Goal: Task Accomplishment & Management: Use online tool/utility

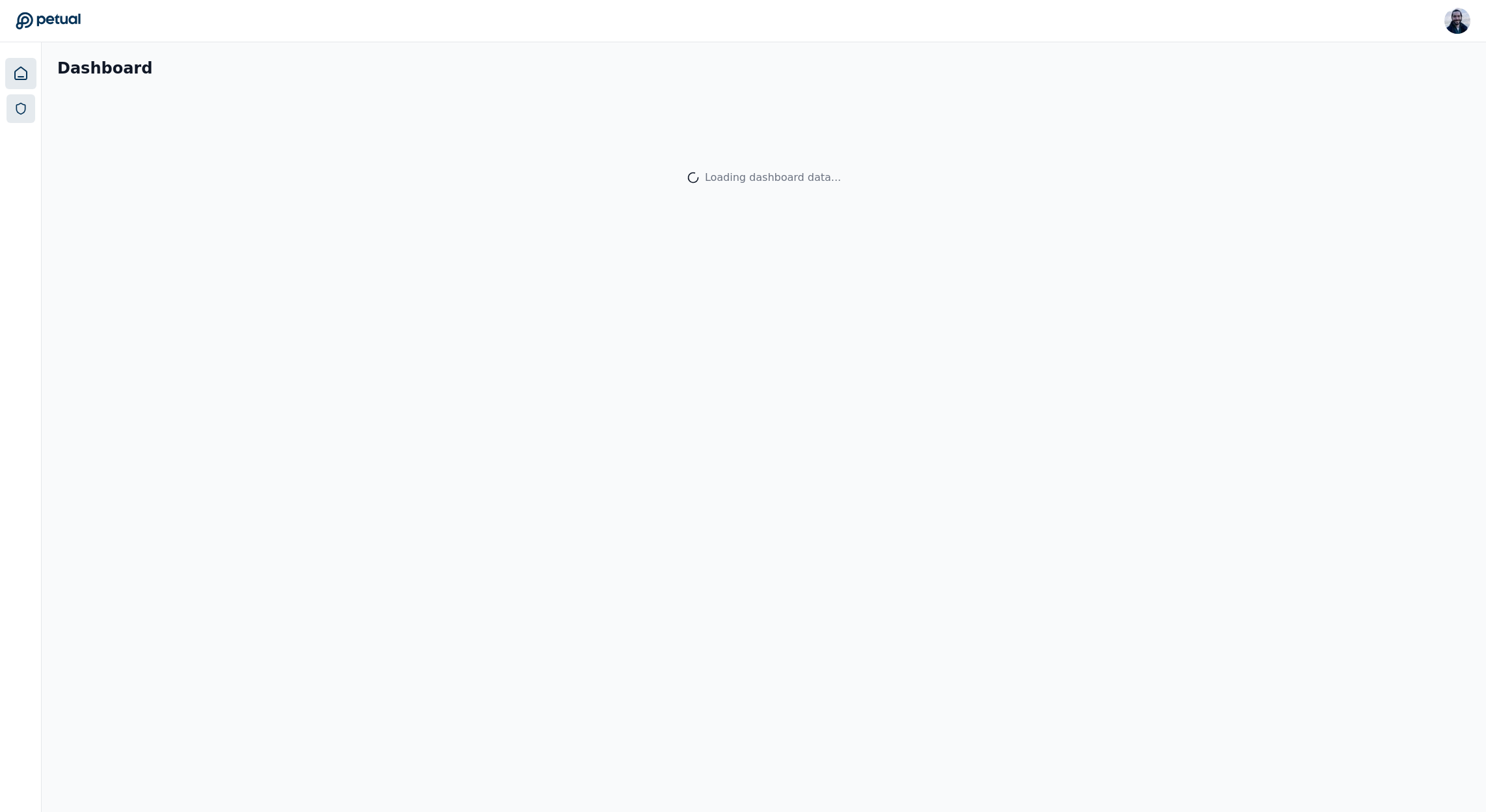
click at [27, 114] on link at bounding box center [20, 108] width 29 height 29
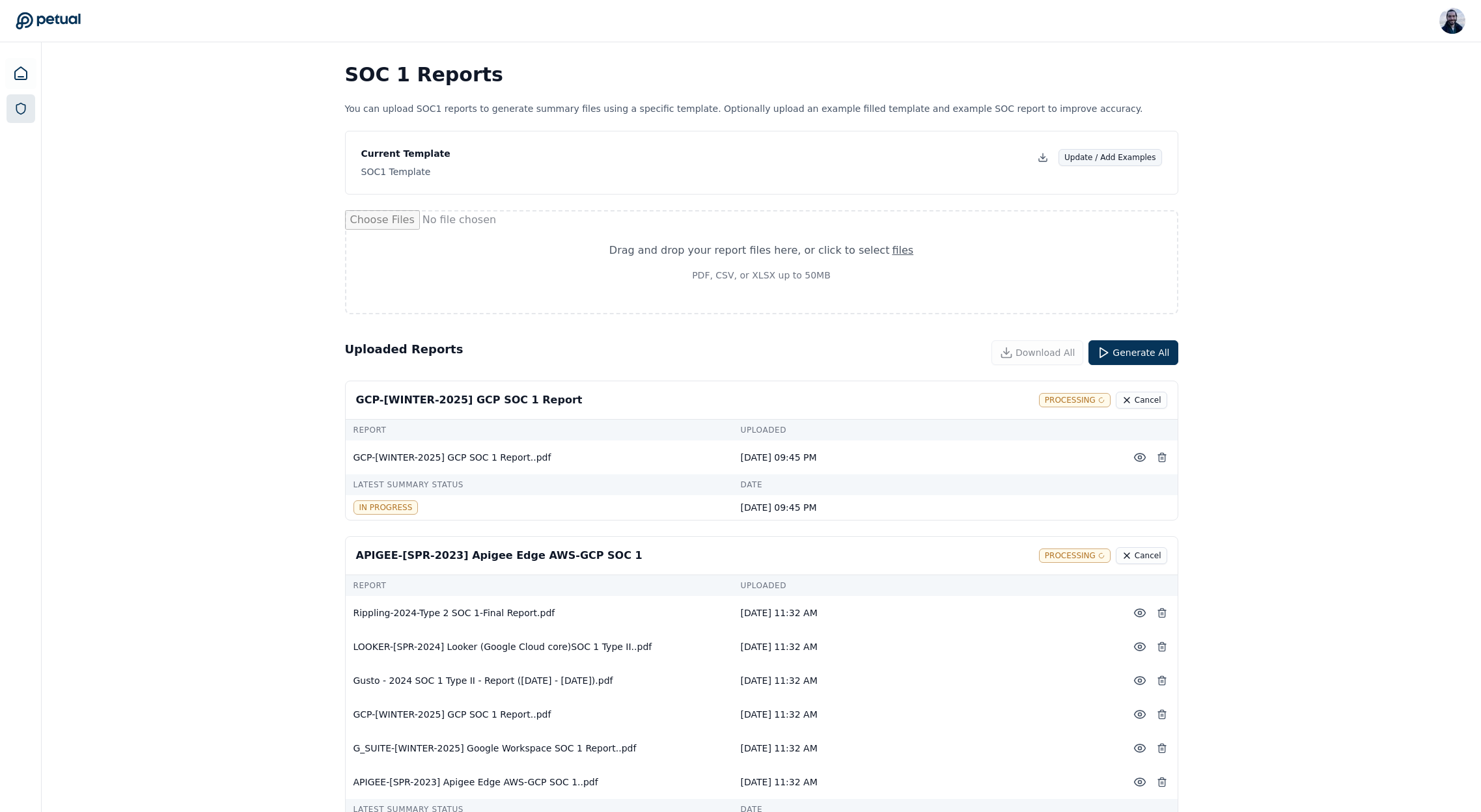
click at [1117, 158] on button "Update / Add Examples" at bounding box center [1110, 157] width 103 height 17
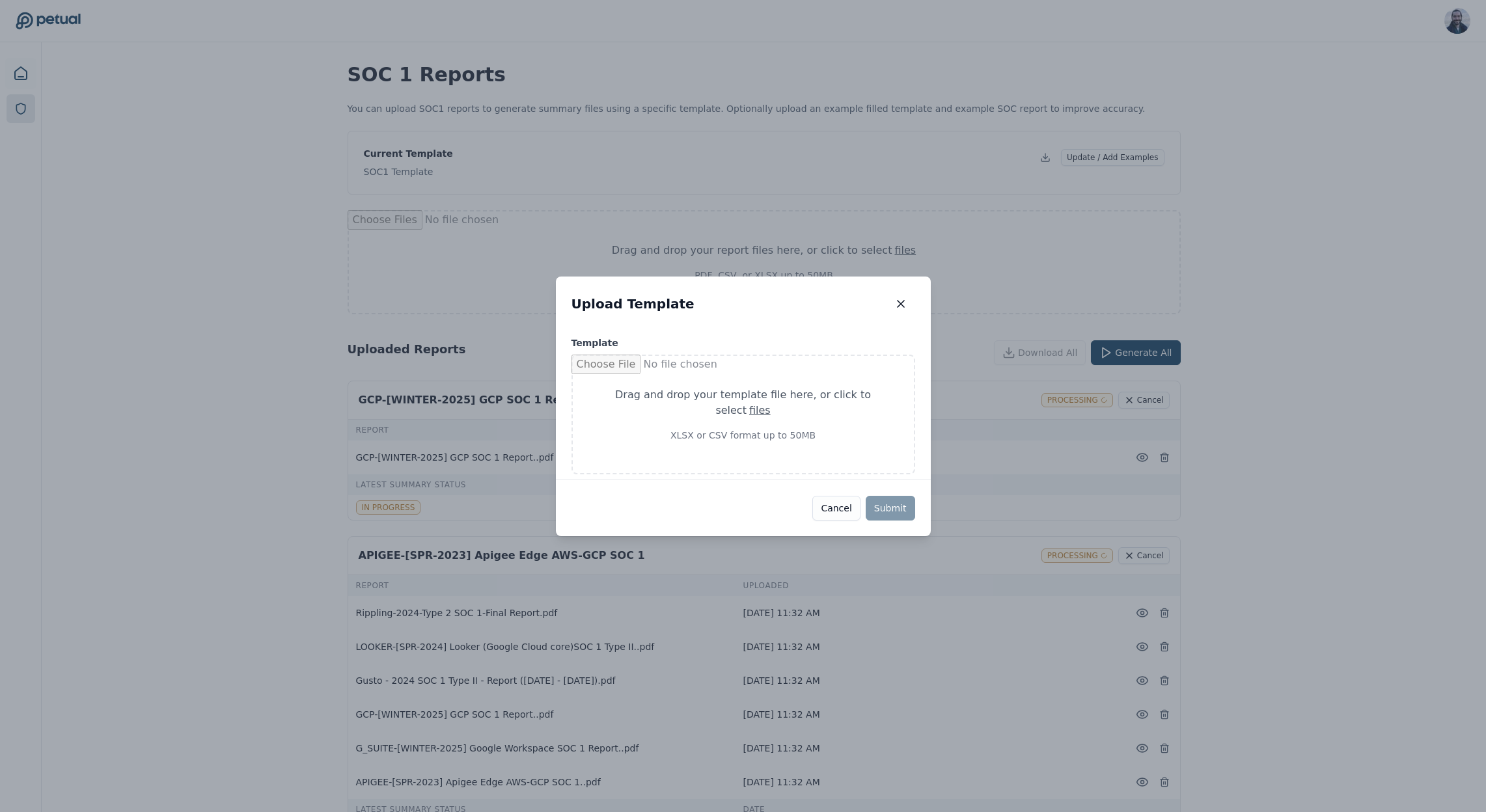
drag, startPoint x: 899, startPoint y: 306, endPoint x: 1398, endPoint y: 24, distance: 573.2
click at [899, 306] on icon "button" at bounding box center [901, 304] width 13 height 13
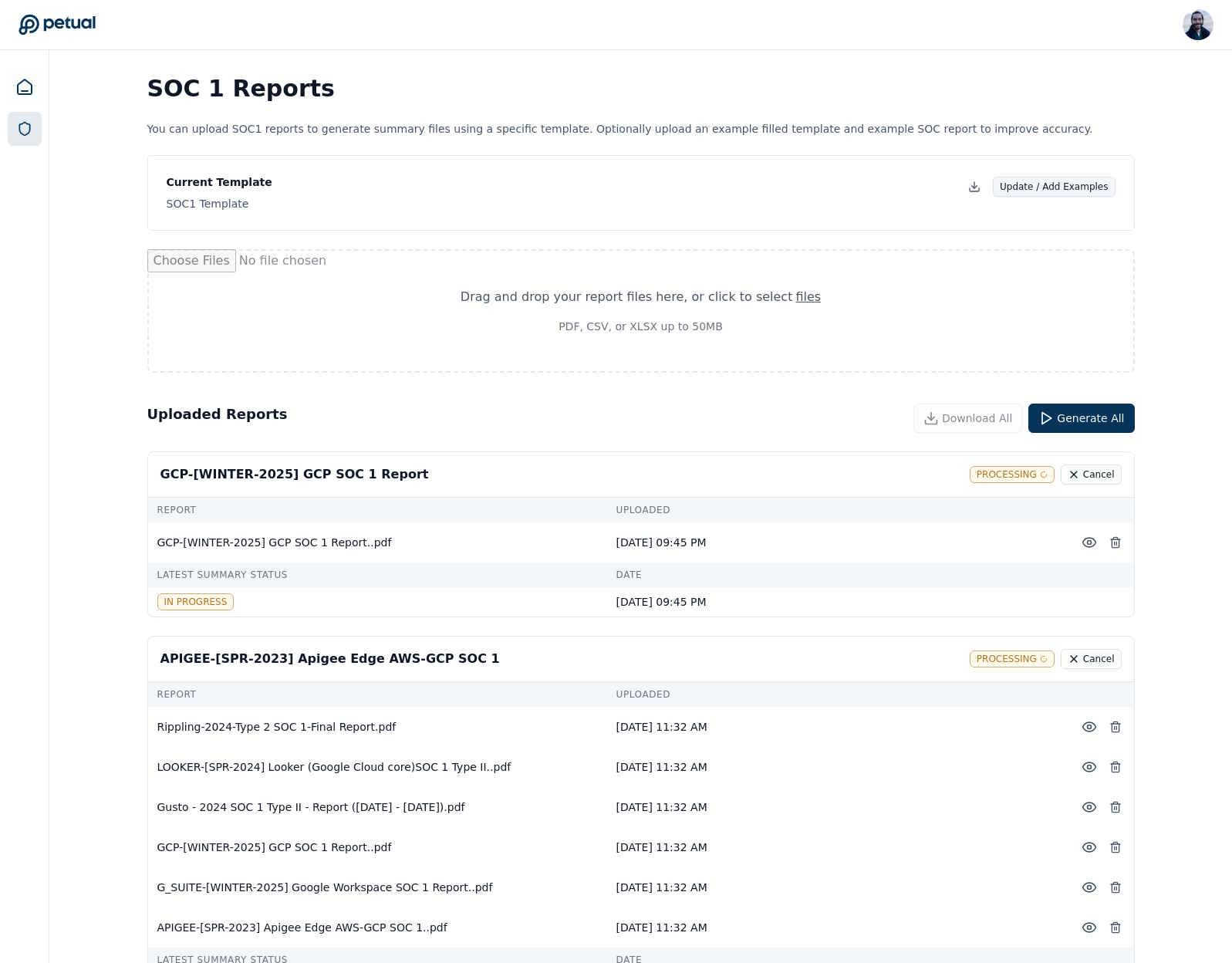
click at [1057, 187] on button "Update / Add Examples" at bounding box center [1054, 186] width 123 height 20
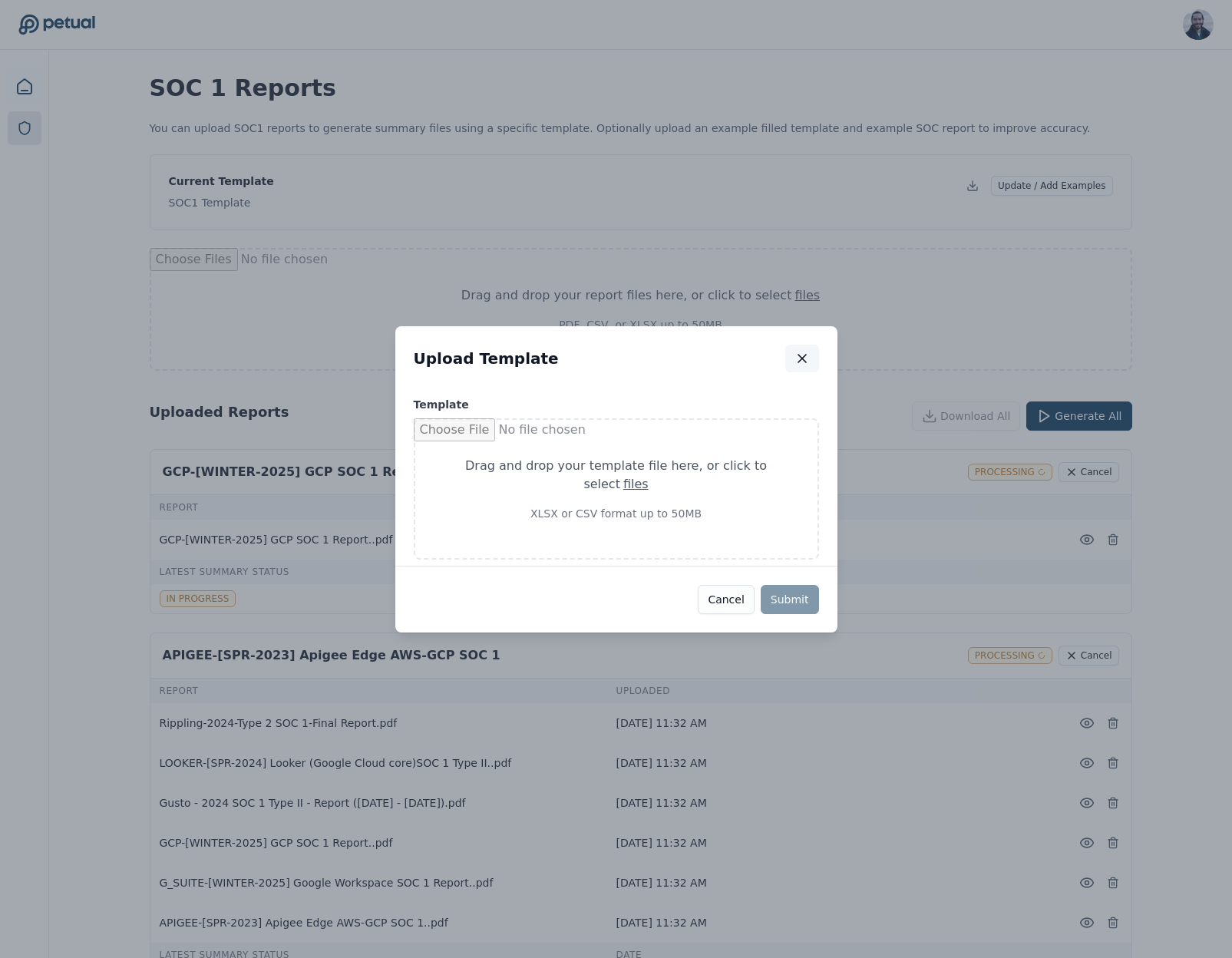
click at [812, 350] on button "button" at bounding box center [801, 358] width 34 height 28
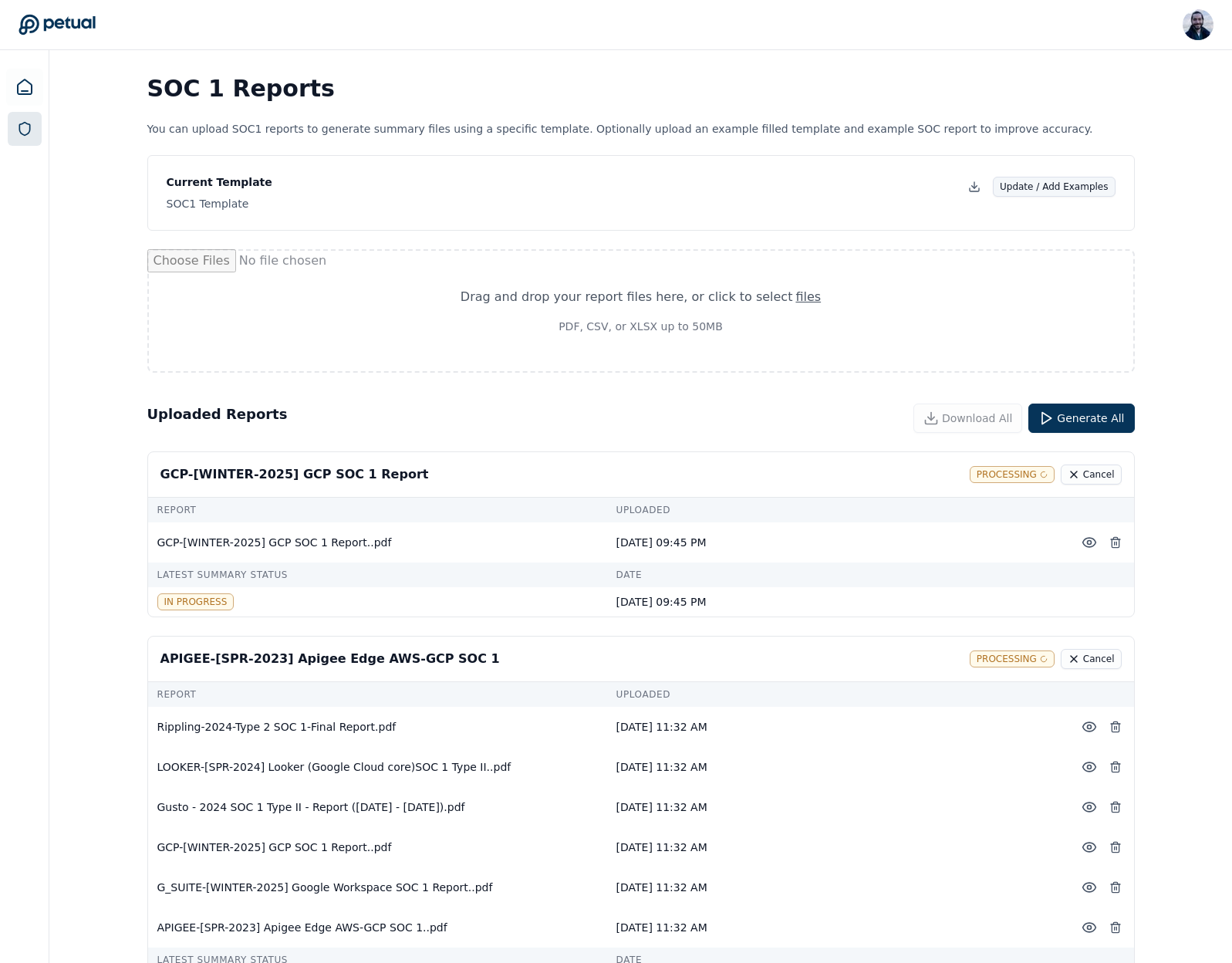
click at [1066, 185] on button "Update / Add Examples" at bounding box center [1054, 186] width 123 height 20
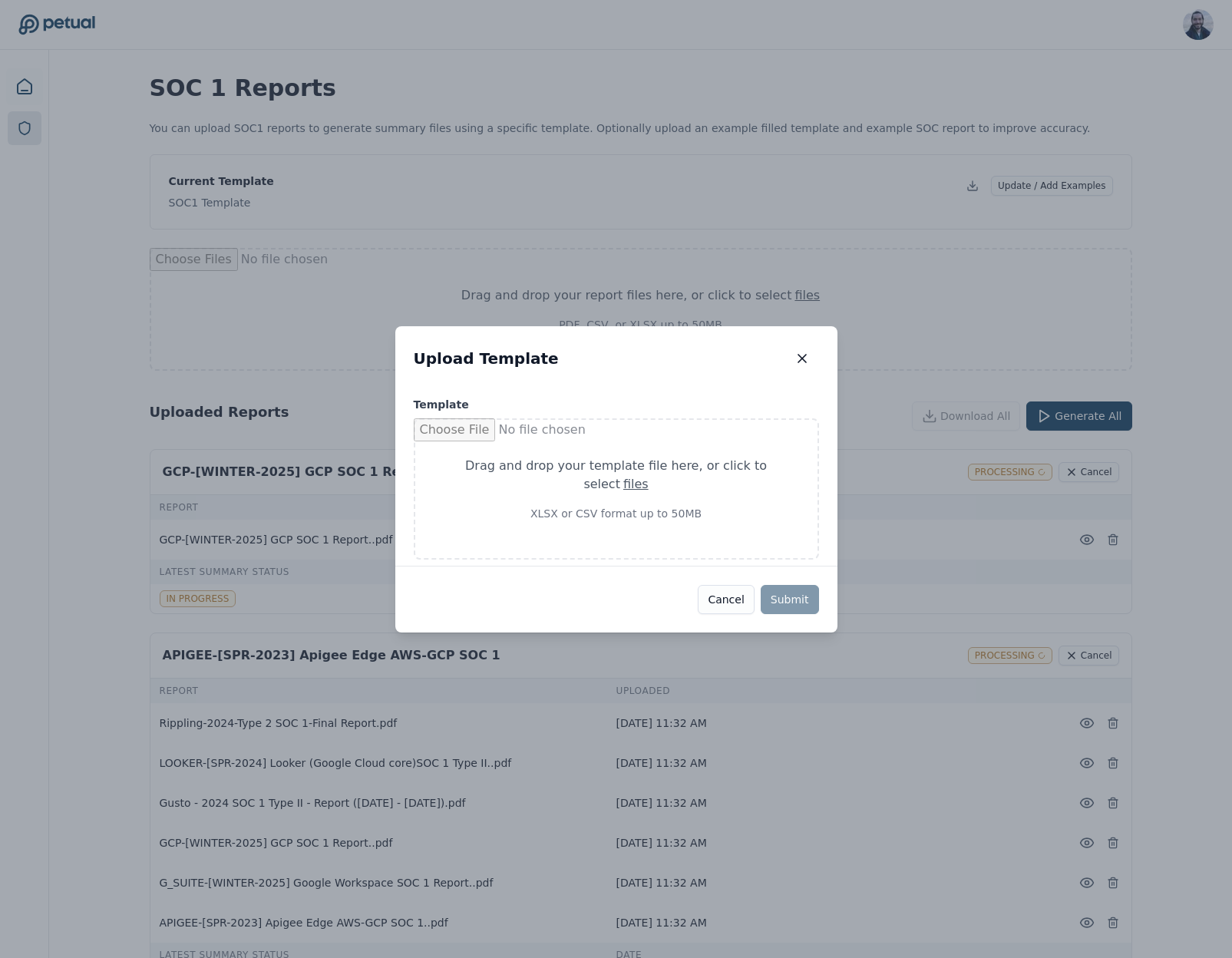
click at [1123, 281] on div "Upload Template Upload Template Template Drag and drop your template file here …" at bounding box center [616, 479] width 1232 height 958
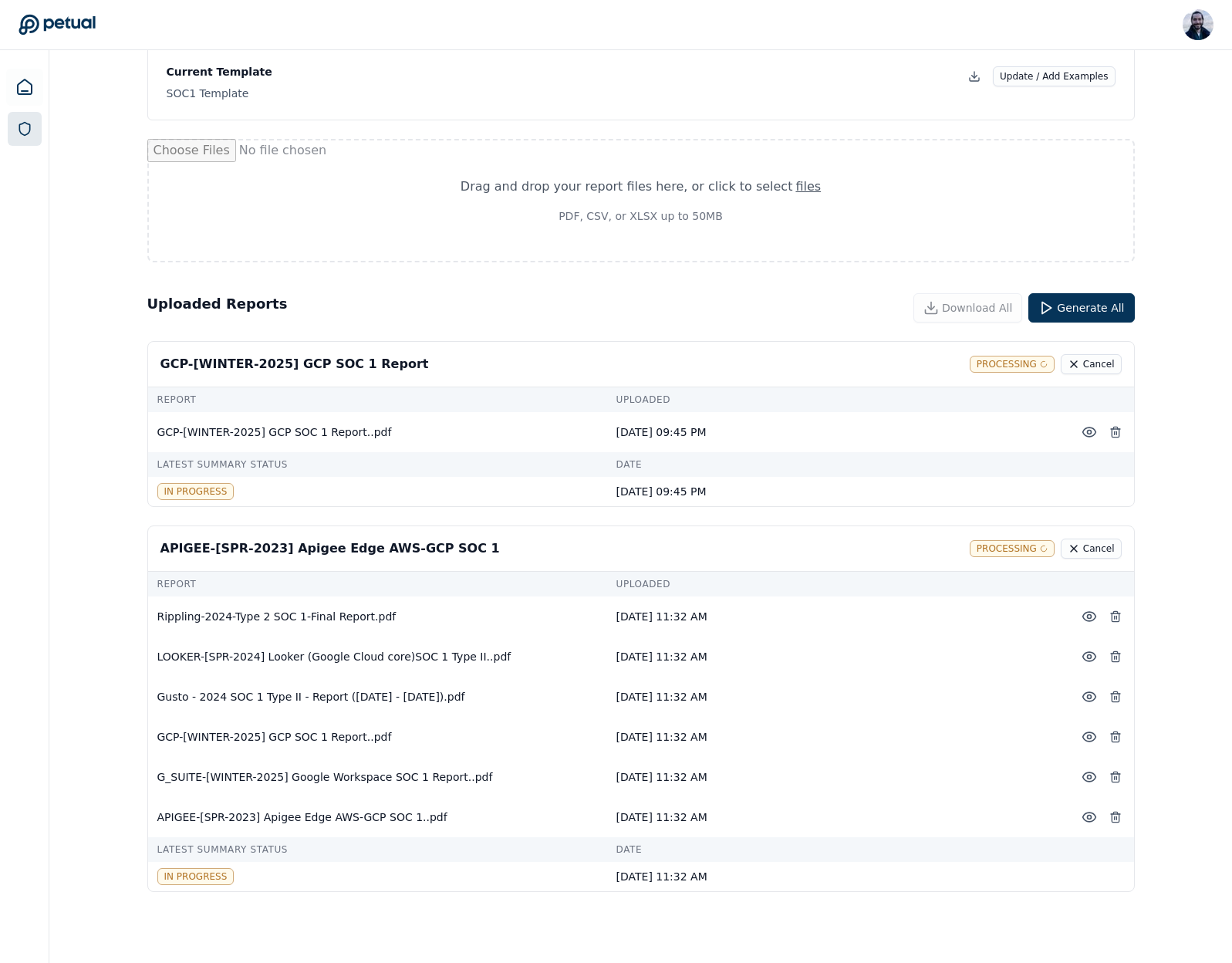
scroll to position [113, 0]
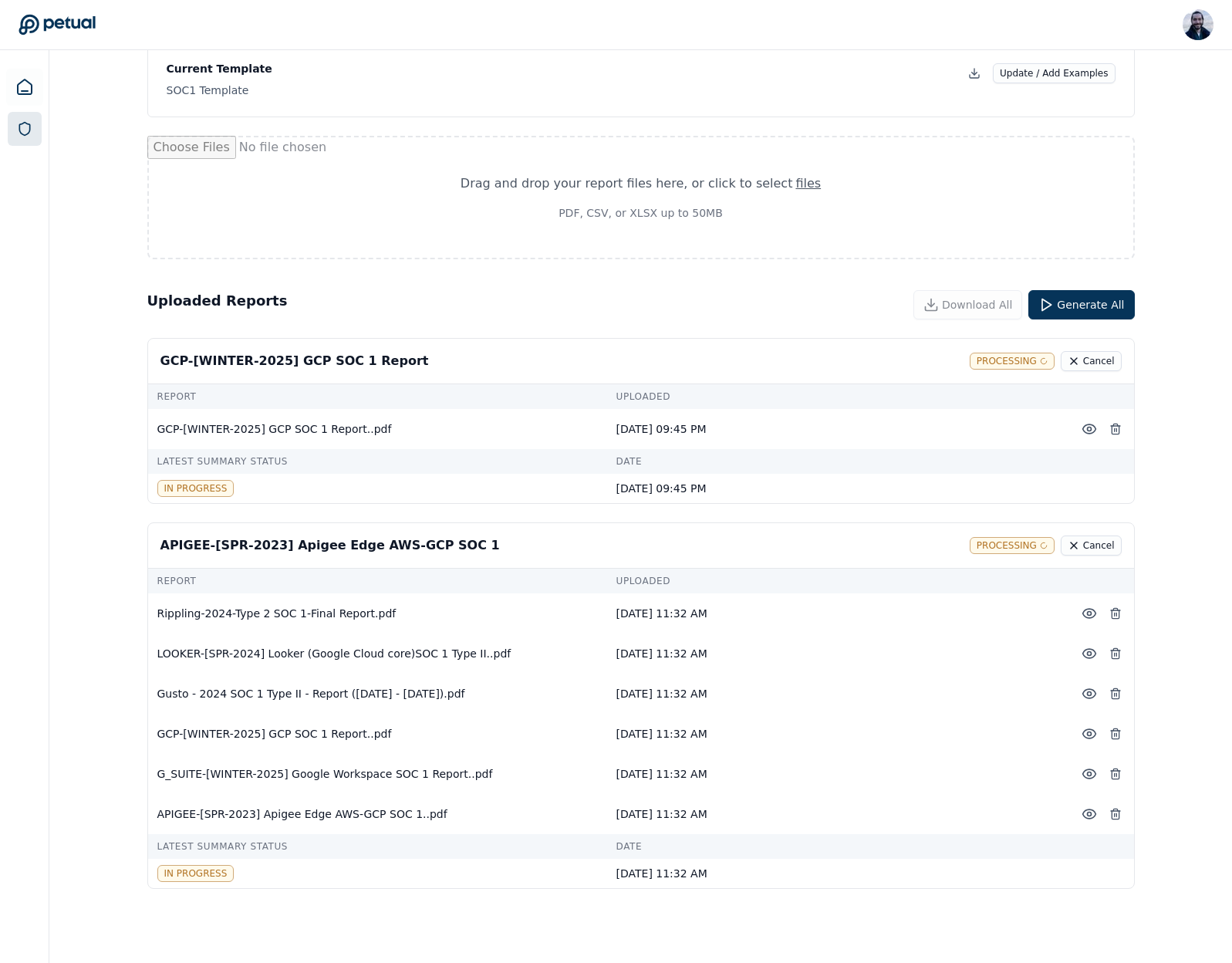
click at [1201, 312] on div "SOC 1 Reports You can upload SOC1 reports to generate summary files using a spe…" at bounding box center [641, 450] width 1183 height 1027
click at [1108, 361] on button "Cancel" at bounding box center [1091, 361] width 61 height 20
click at [1103, 537] on button "Cancel" at bounding box center [1091, 546] width 61 height 20
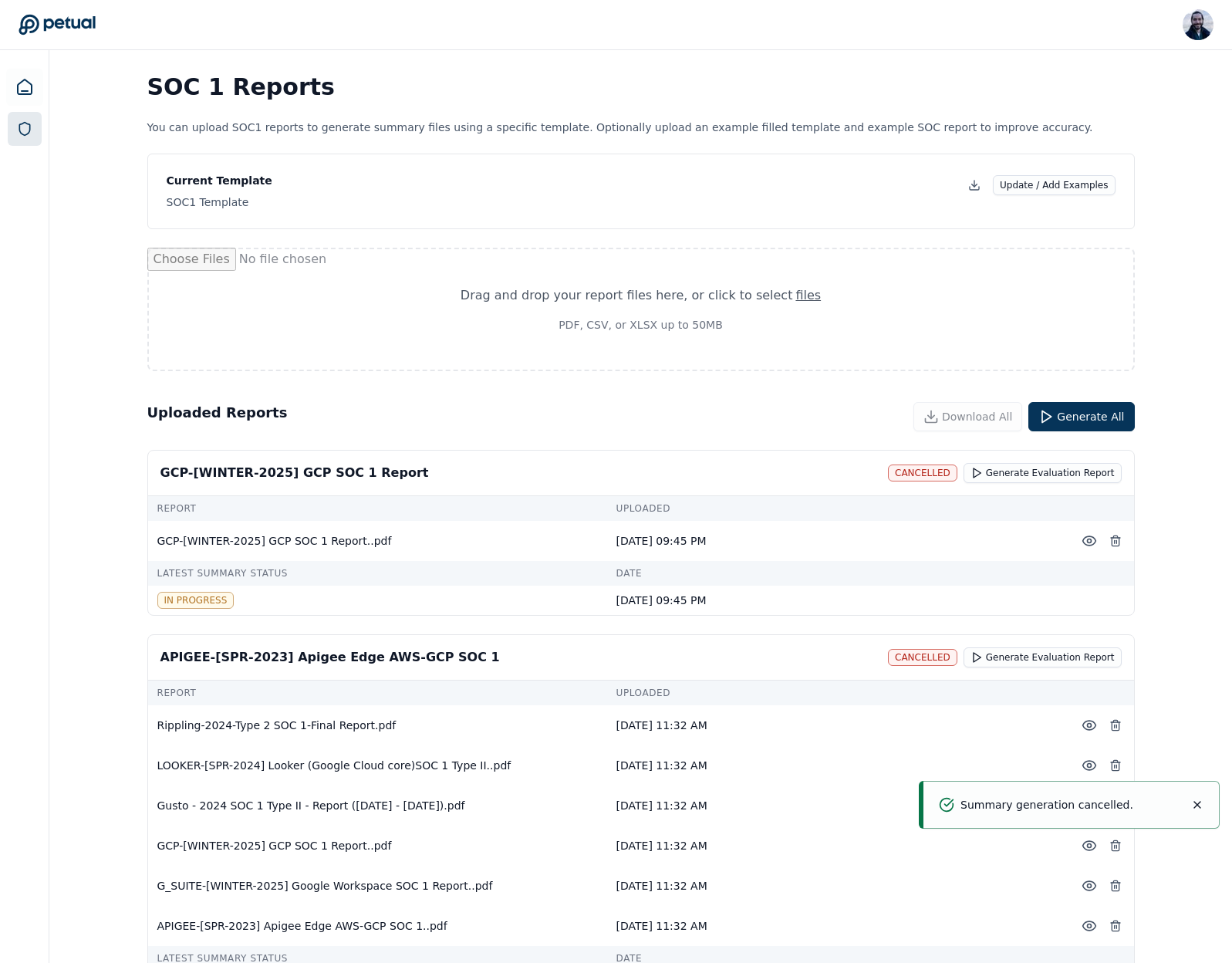
scroll to position [0, 0]
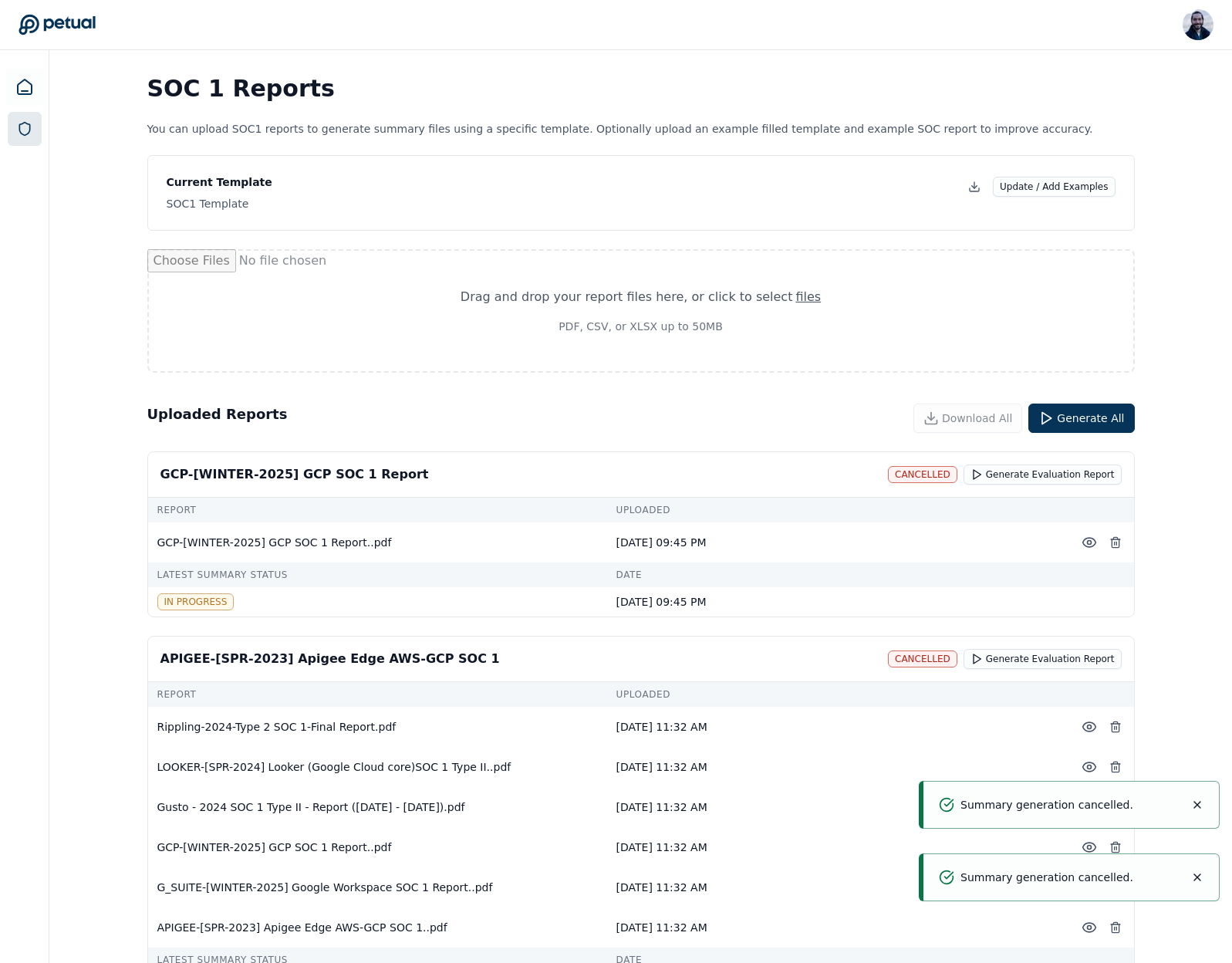
click at [1185, 462] on div "SOC 1 Reports You can upload SOC1 reports to generate summary files using a spe…" at bounding box center [641, 564] width 1183 height 1027
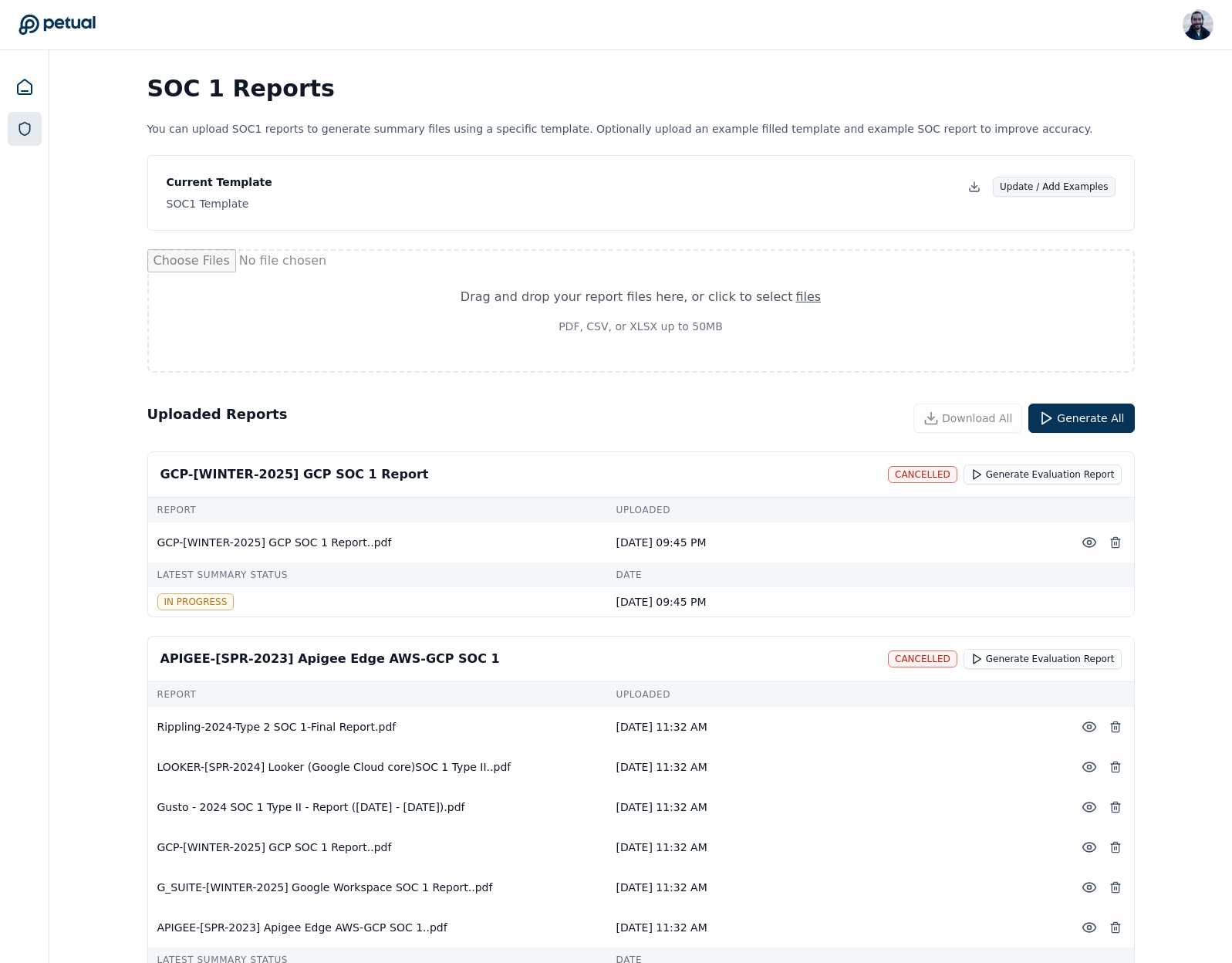
click at [1072, 181] on button "Update / Add Examples" at bounding box center [1054, 186] width 123 height 20
click at [1069, 193] on button "Update / Add Examples" at bounding box center [1054, 186] width 123 height 20
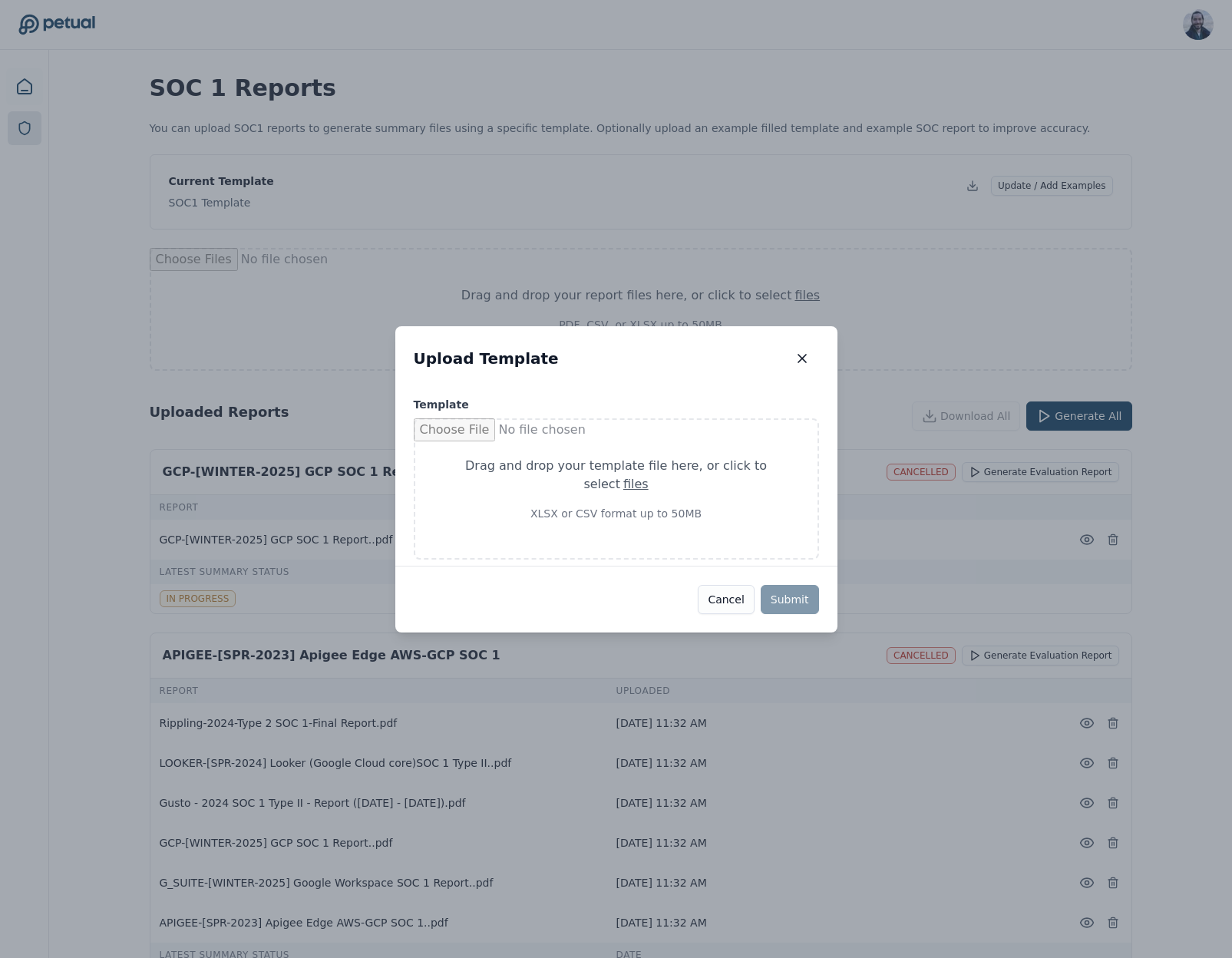
click at [1133, 282] on div "Upload Template Upload Template Template Drag and drop your template file here …" at bounding box center [616, 479] width 1232 height 958
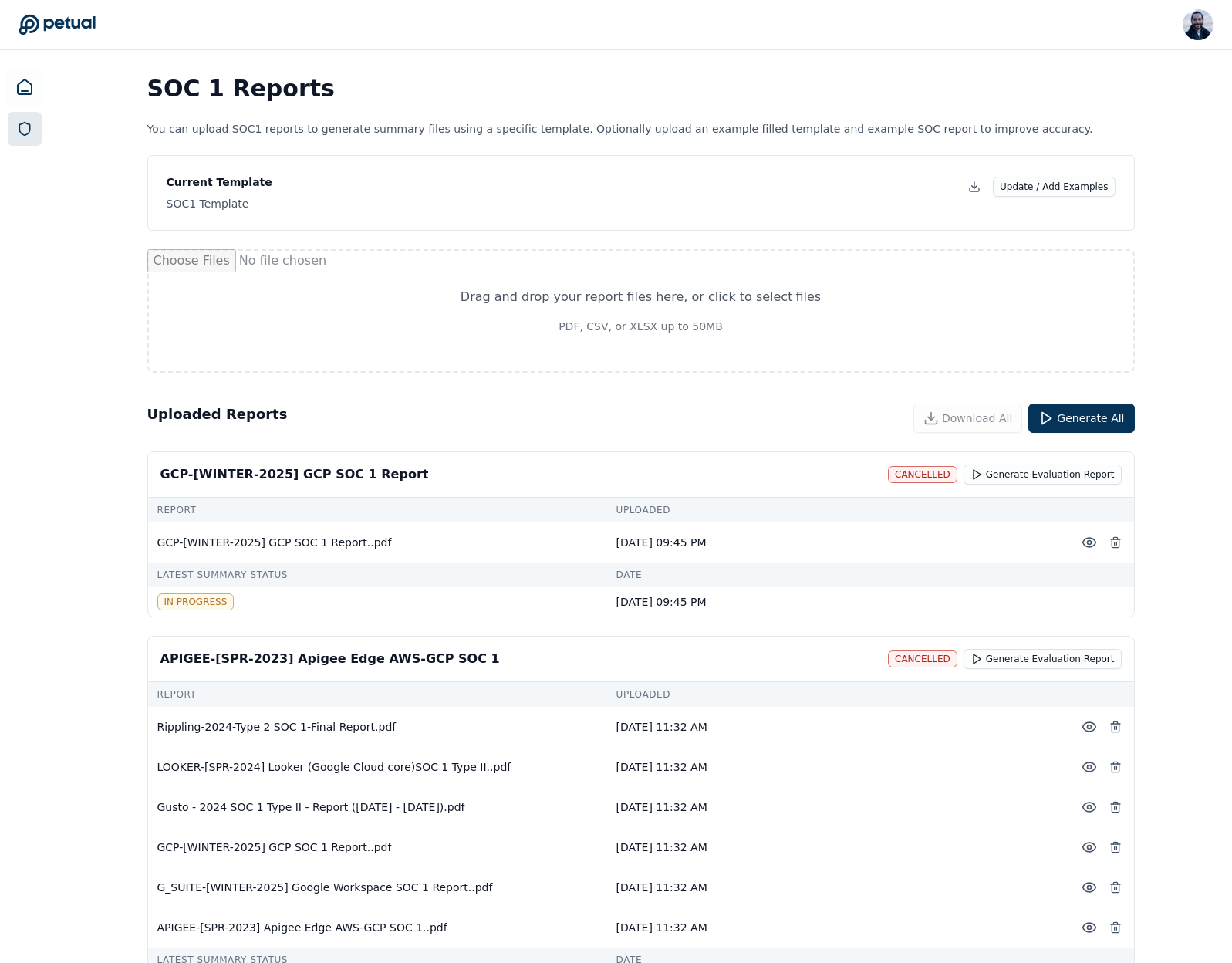
click at [1088, 182] on button "Update / Add Examples" at bounding box center [1054, 186] width 123 height 20
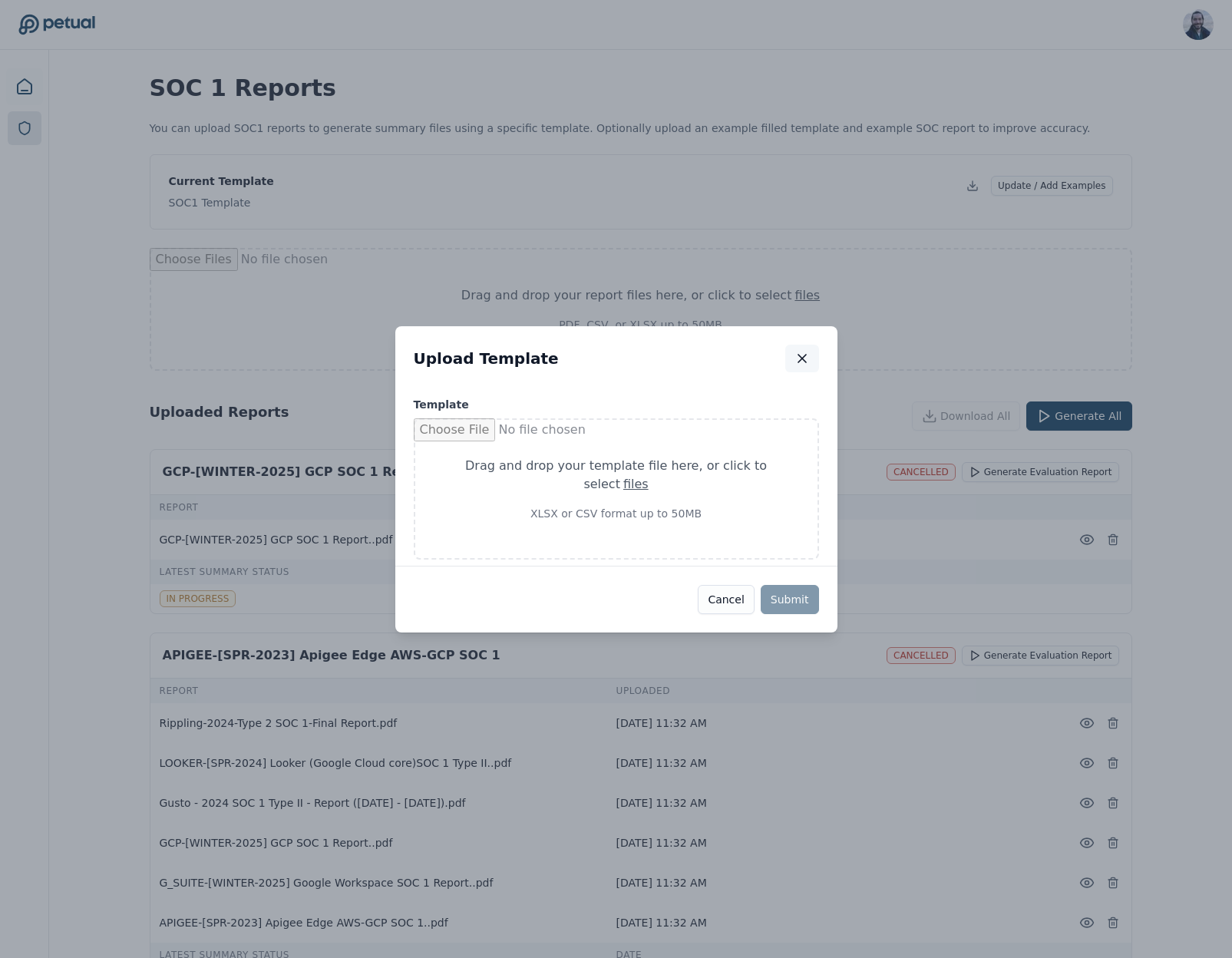
click at [796, 356] on icon "button" at bounding box center [802, 358] width 16 height 16
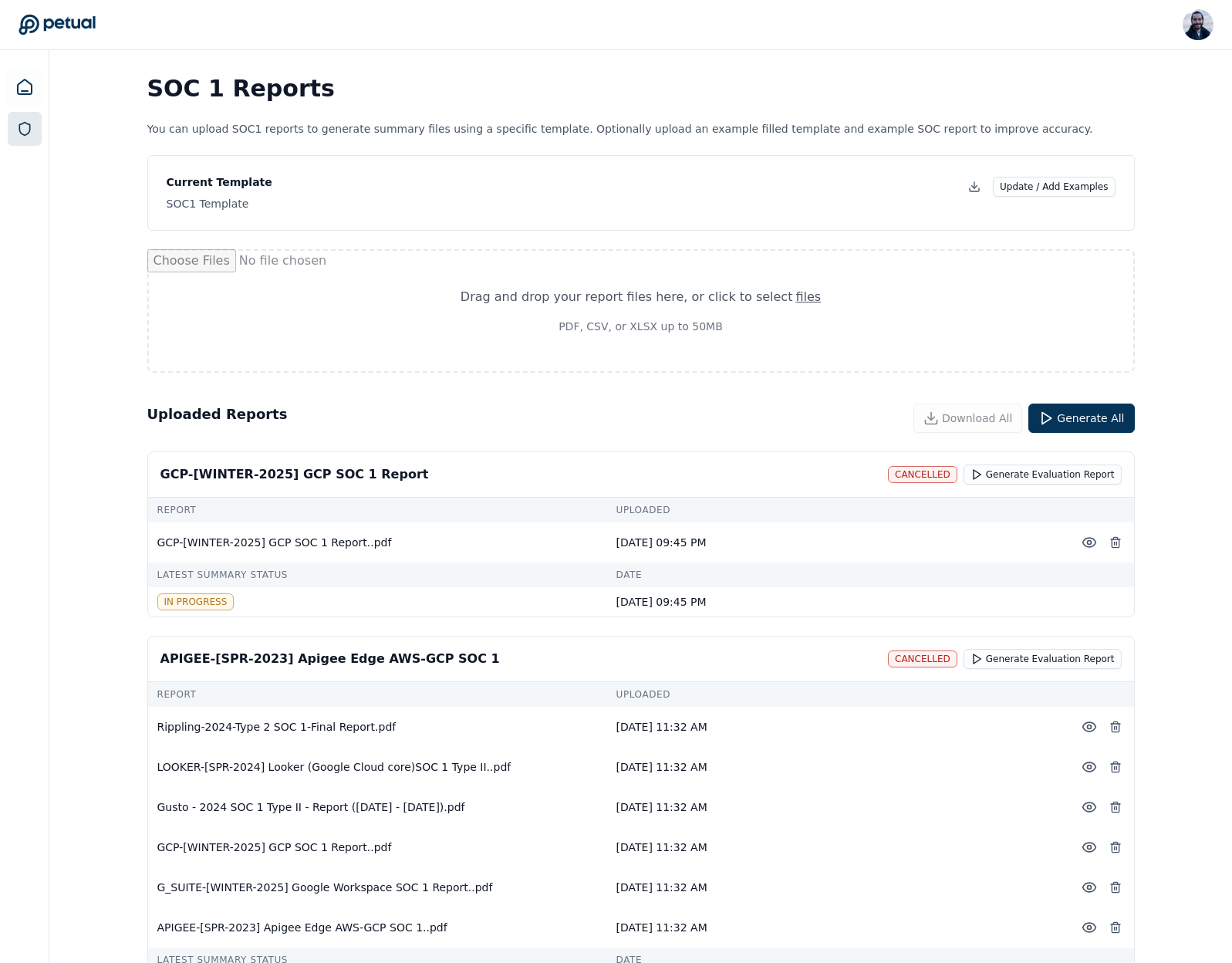
click at [906, 104] on div "SOC 1 Reports You can upload SOC1 reports to generate summary files using a spe…" at bounding box center [641, 105] width 988 height 62
click at [1027, 185] on button "Update / Add Examples" at bounding box center [1054, 186] width 123 height 20
click at [1216, 319] on div "SOC 1 Reports You can upload SOC1 reports to generate summary files using a spe…" at bounding box center [641, 564] width 1183 height 1027
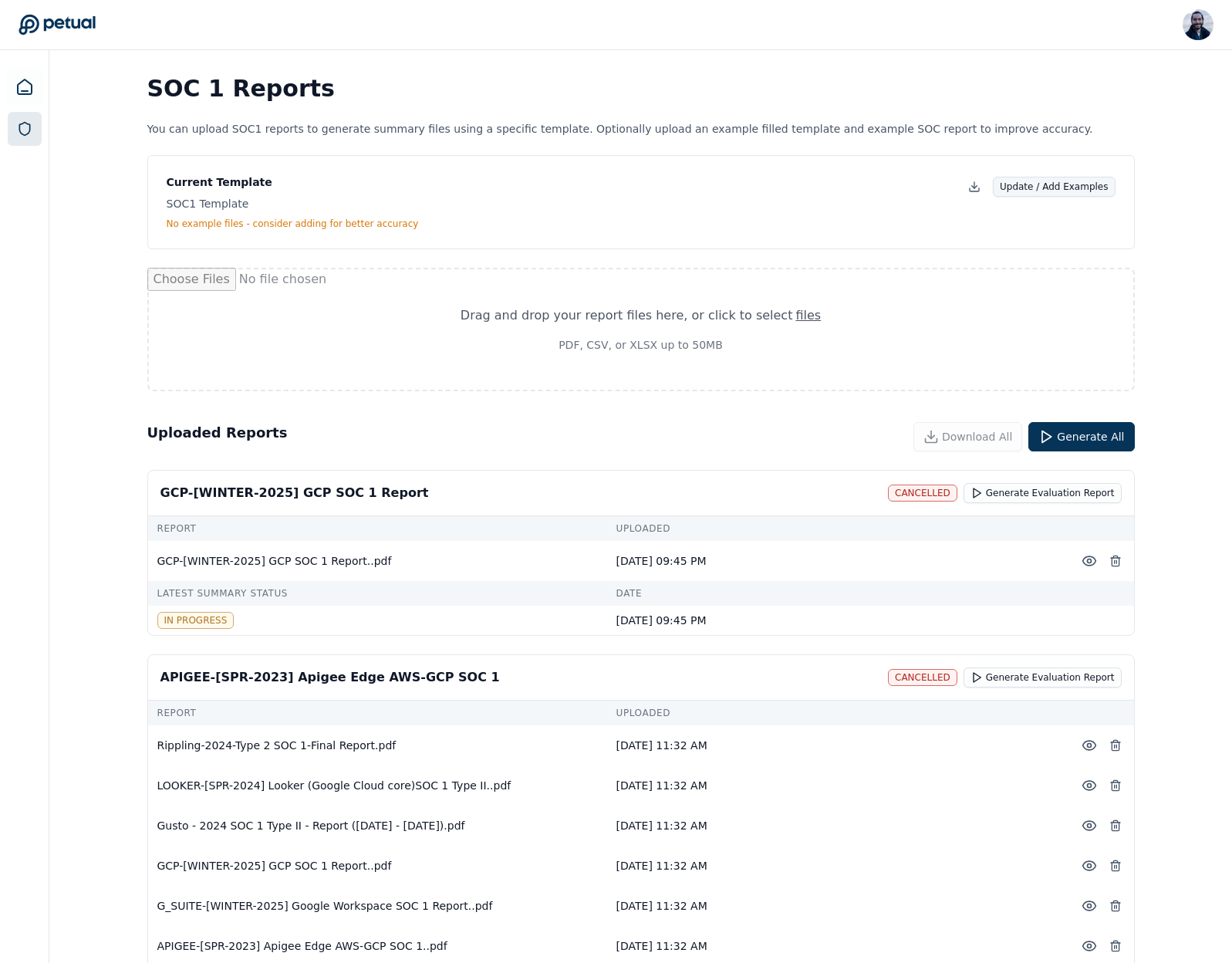
click at [1066, 189] on button "Update / Add Examples" at bounding box center [1054, 186] width 123 height 20
click at [1080, 190] on button "Update / Add Examples" at bounding box center [1054, 186] width 123 height 20
